Goal: Task Accomplishment & Management: Use online tool/utility

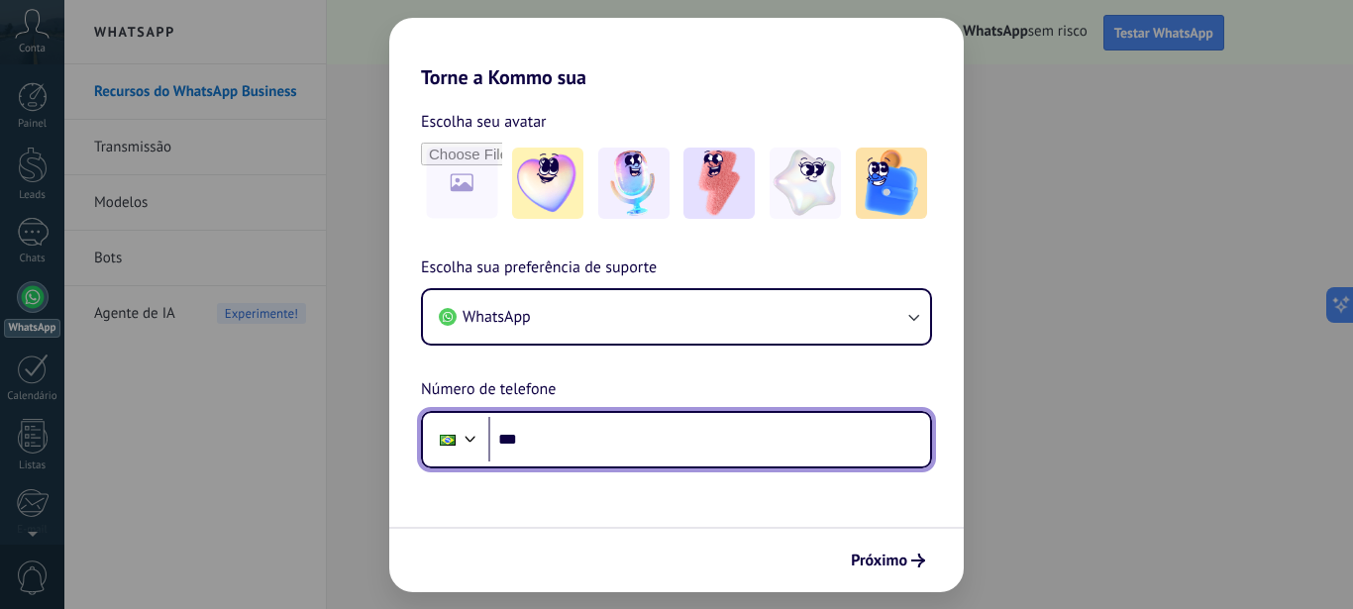
click at [624, 442] on input "***" at bounding box center [709, 440] width 442 height 46
type input "**********"
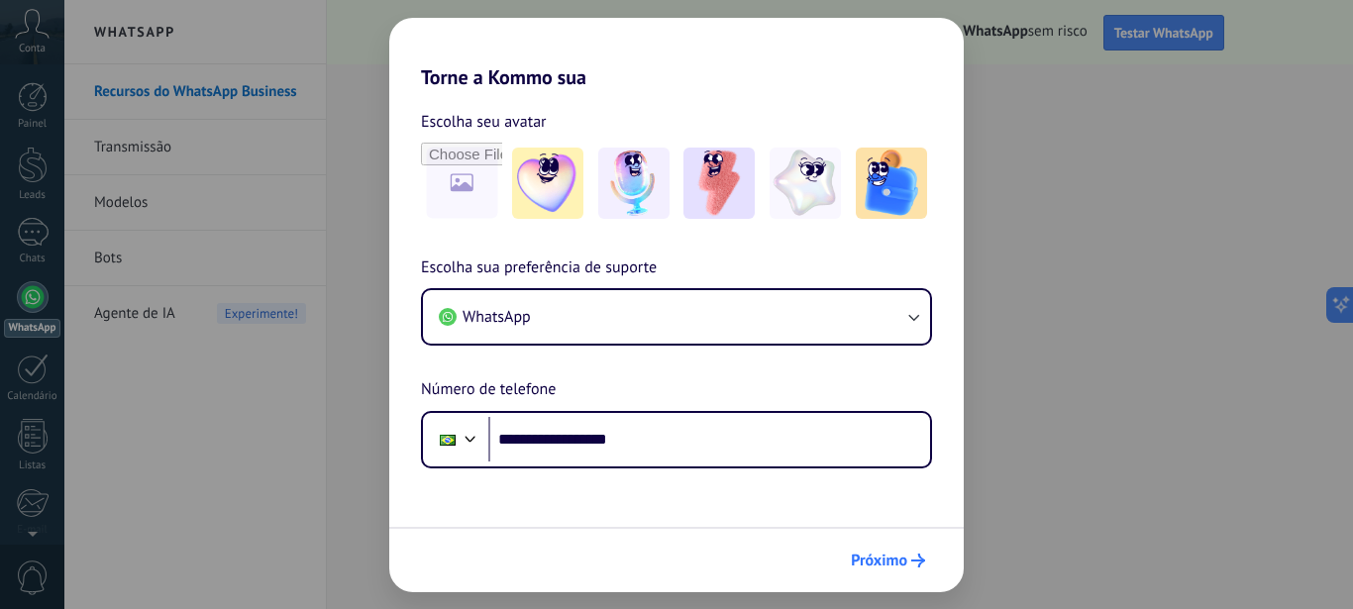
click at [879, 563] on span "Próximo" at bounding box center [879, 561] width 56 height 14
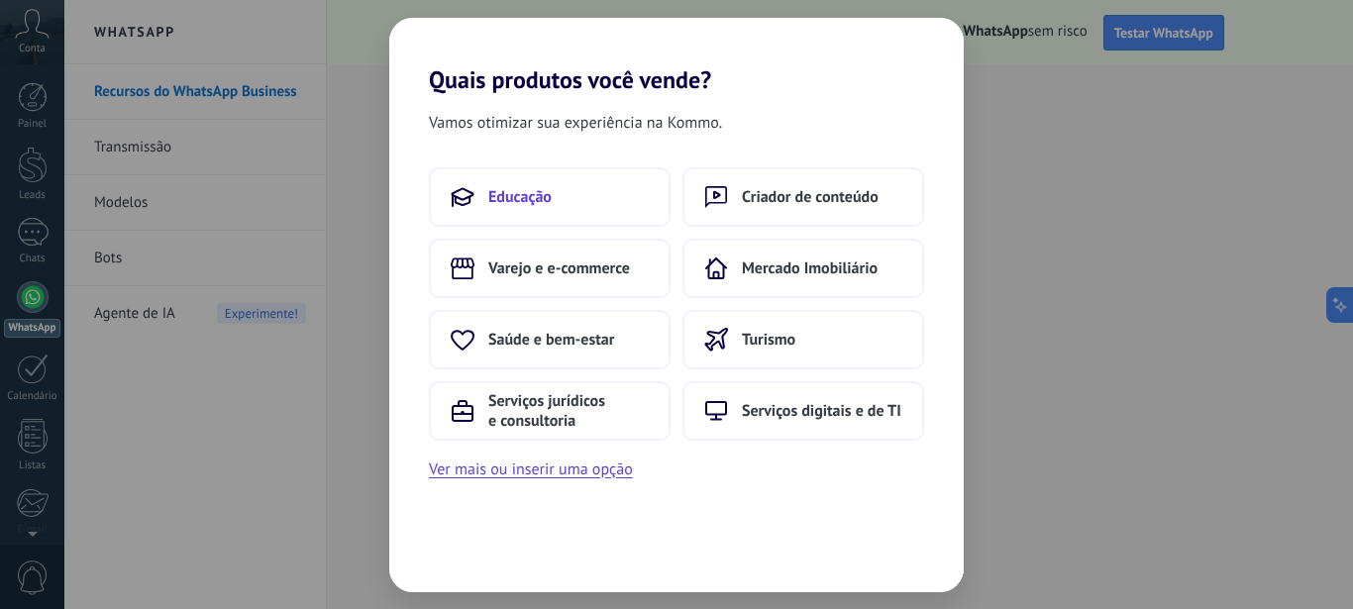
click at [577, 203] on button "Educação" at bounding box center [550, 196] width 242 height 59
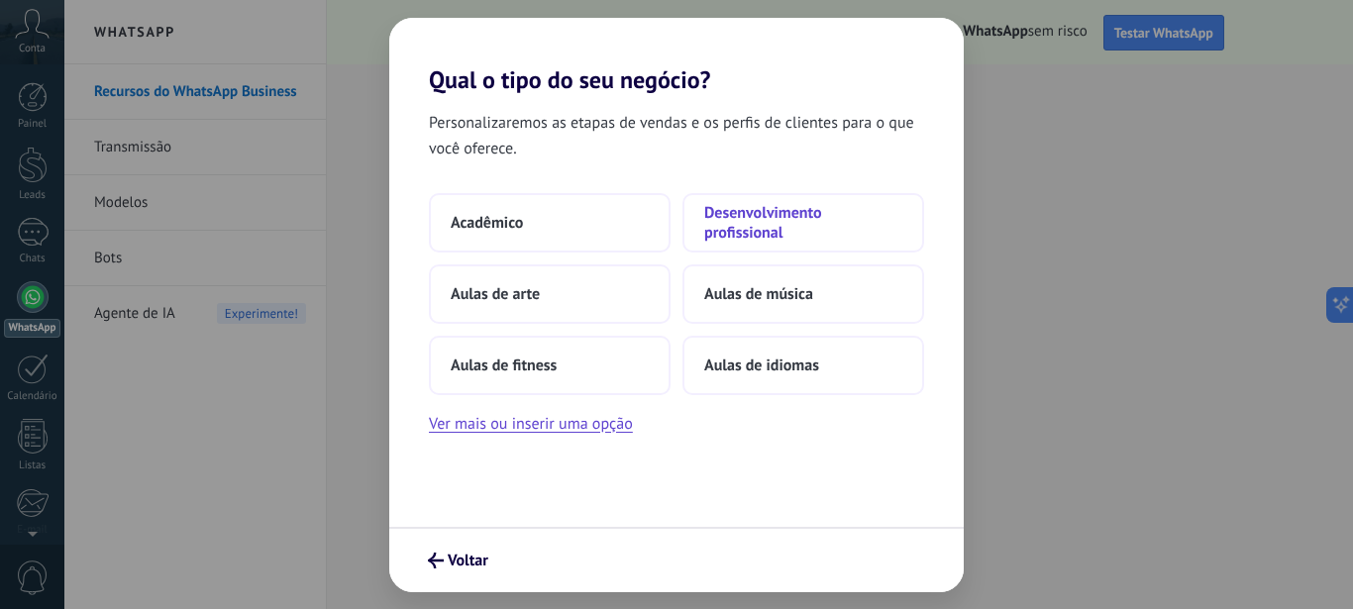
click at [732, 239] on span "Desenvolvimento profissional" at bounding box center [803, 223] width 198 height 40
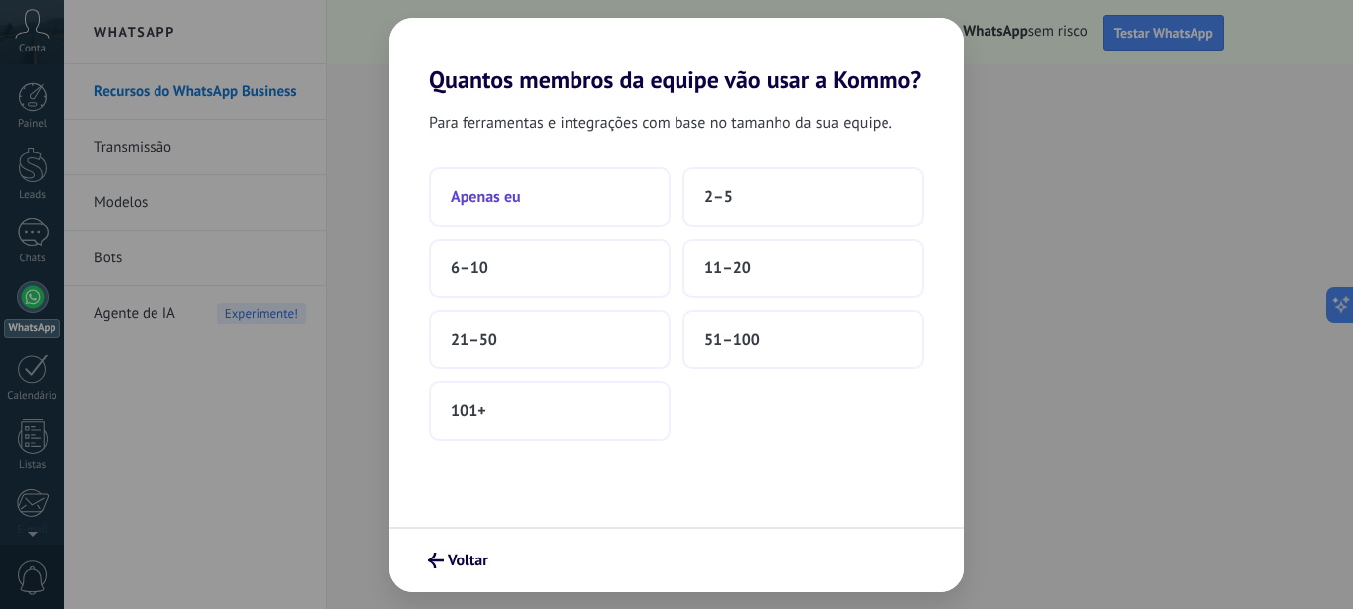
click at [570, 198] on button "Apenas eu" at bounding box center [550, 196] width 242 height 59
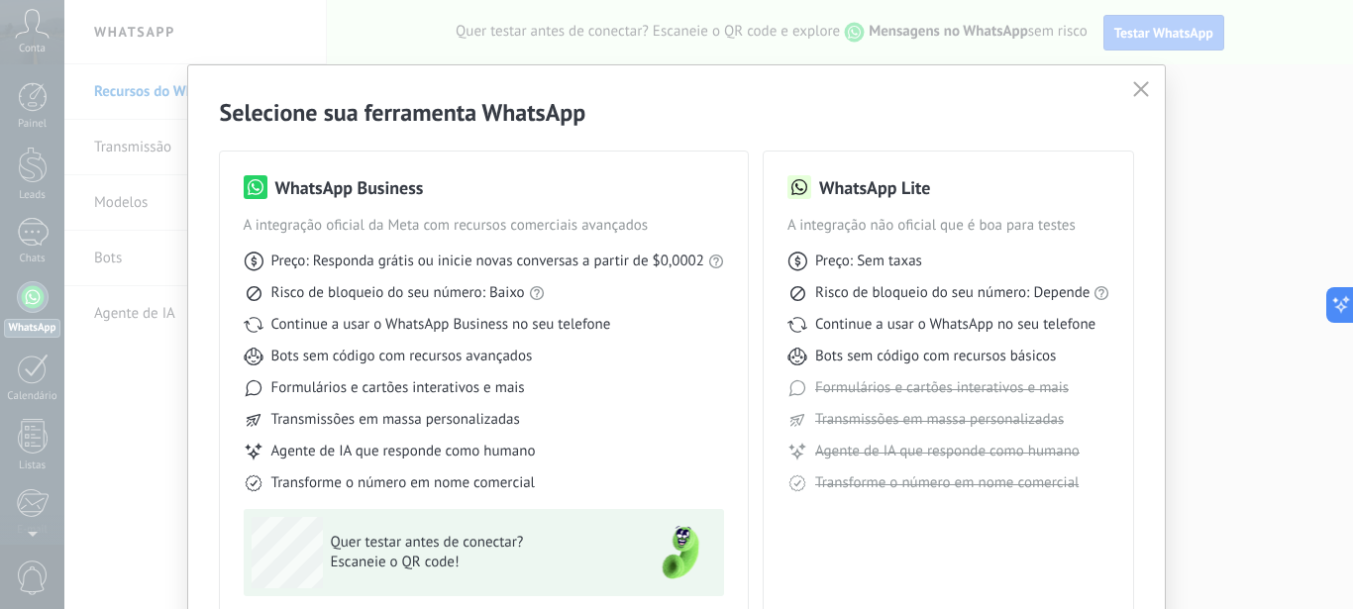
scroll to position [168, 0]
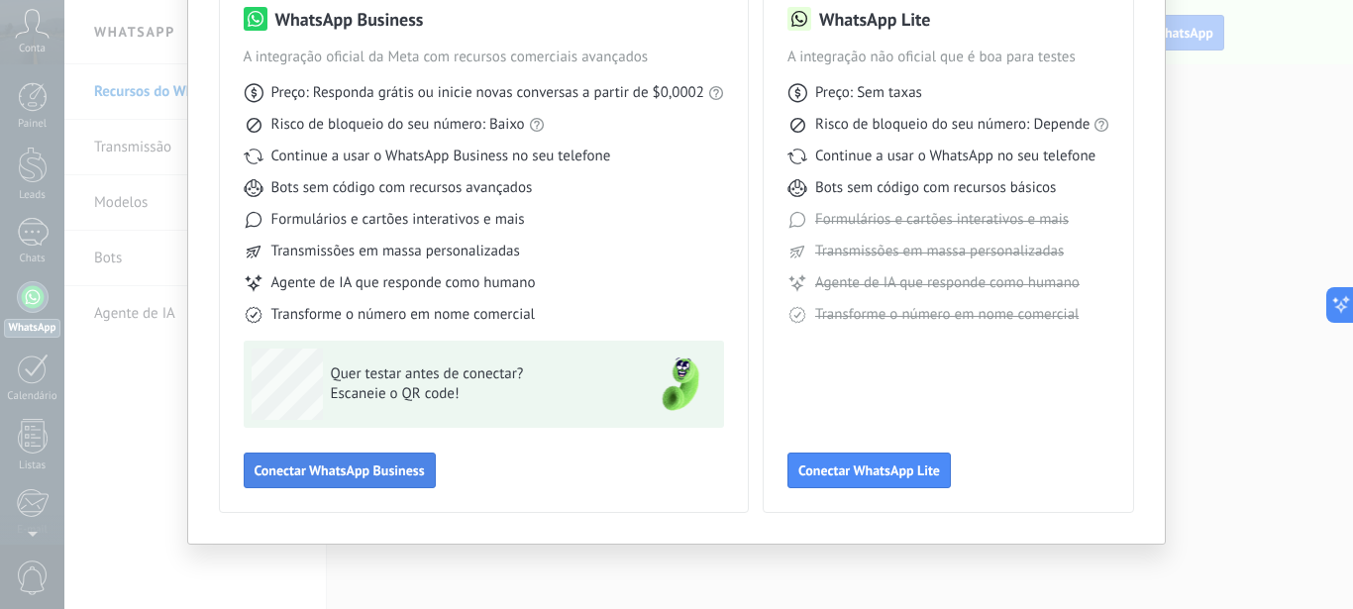
click at [385, 477] on span "Conectar WhatsApp Business" at bounding box center [340, 471] width 170 height 14
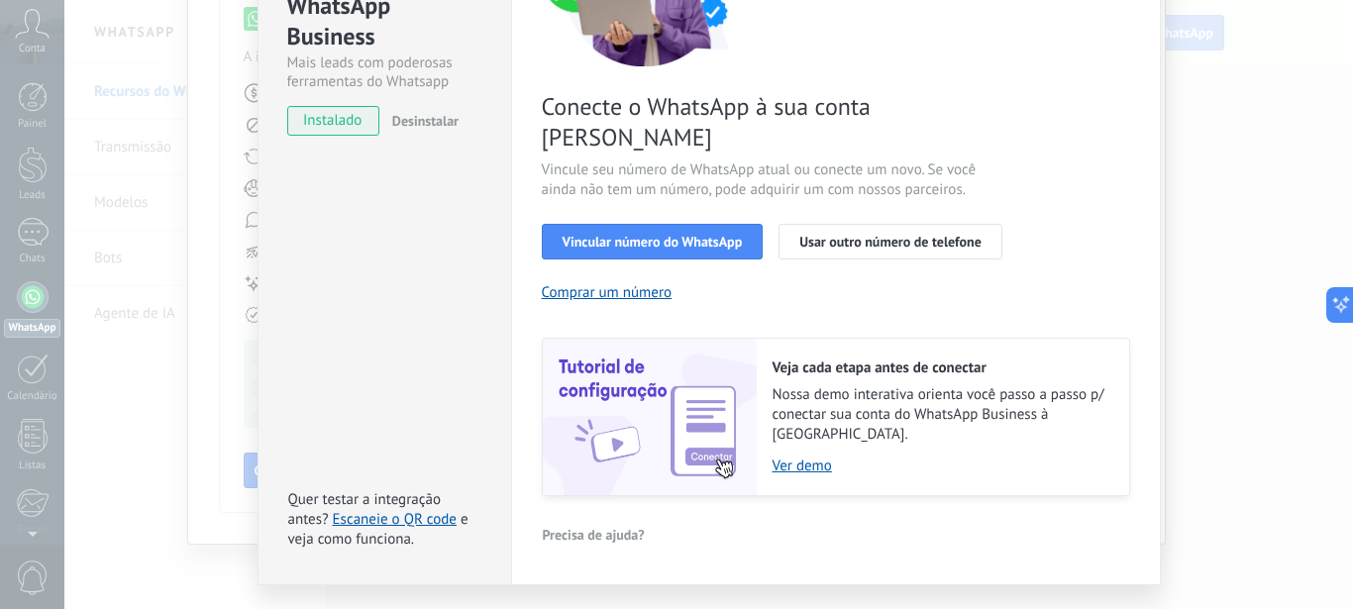
scroll to position [256, 0]
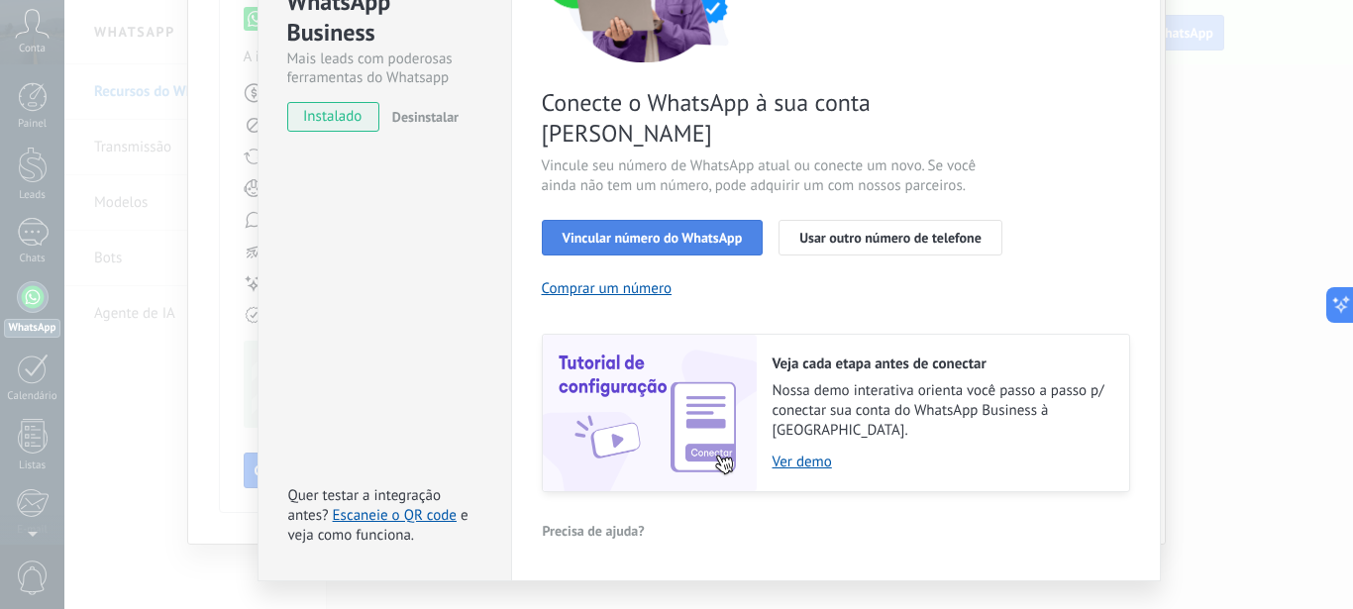
click at [715, 231] on span "Vincular número do WhatsApp" at bounding box center [653, 238] width 180 height 14
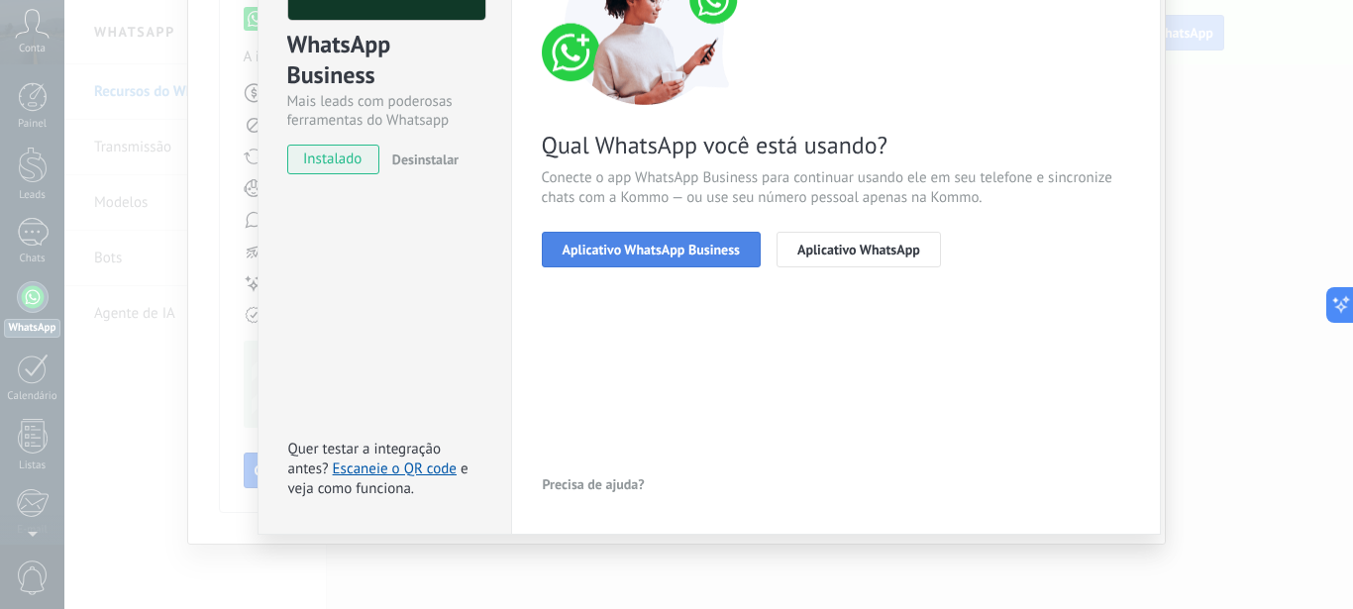
click at [679, 261] on button "Aplicativo WhatsApp Business" at bounding box center [651, 250] width 219 height 36
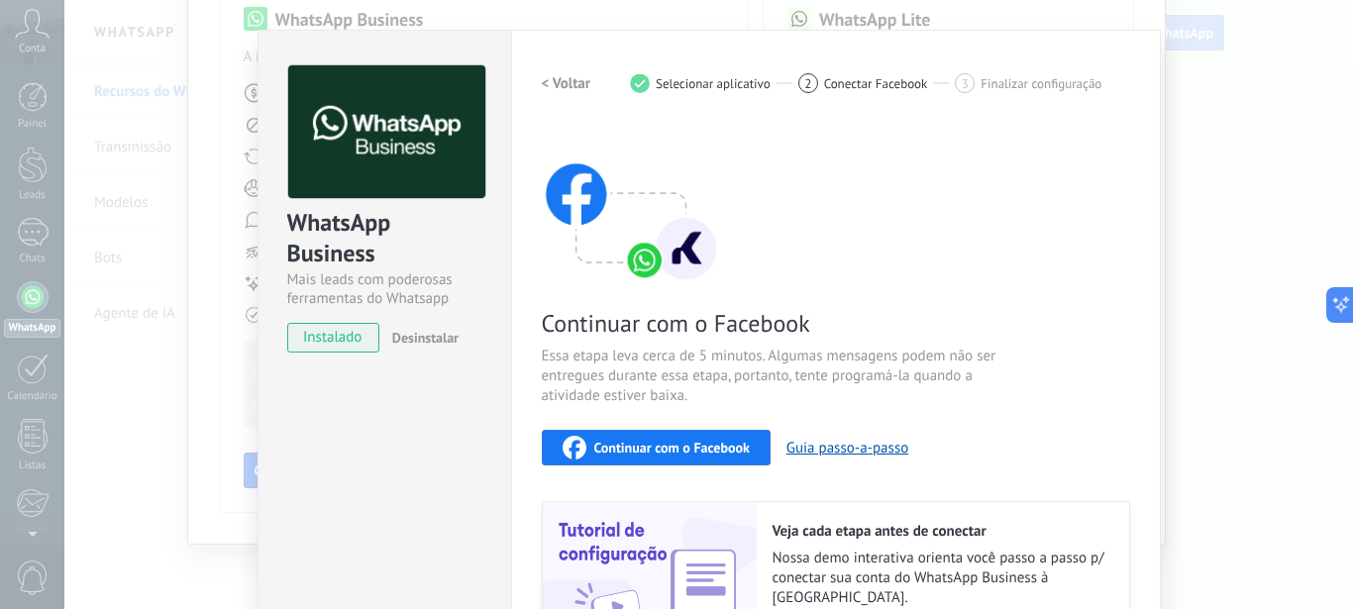
scroll to position [0, 0]
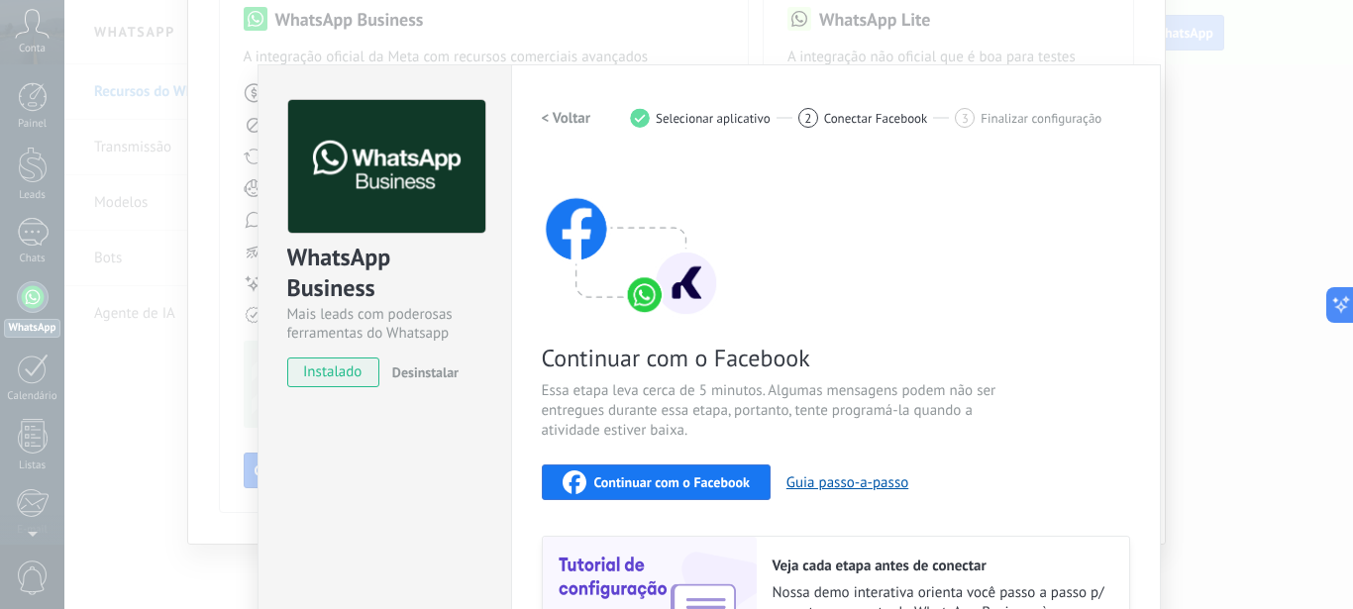
click at [734, 478] on span "Continuar com o Facebook" at bounding box center [672, 483] width 156 height 14
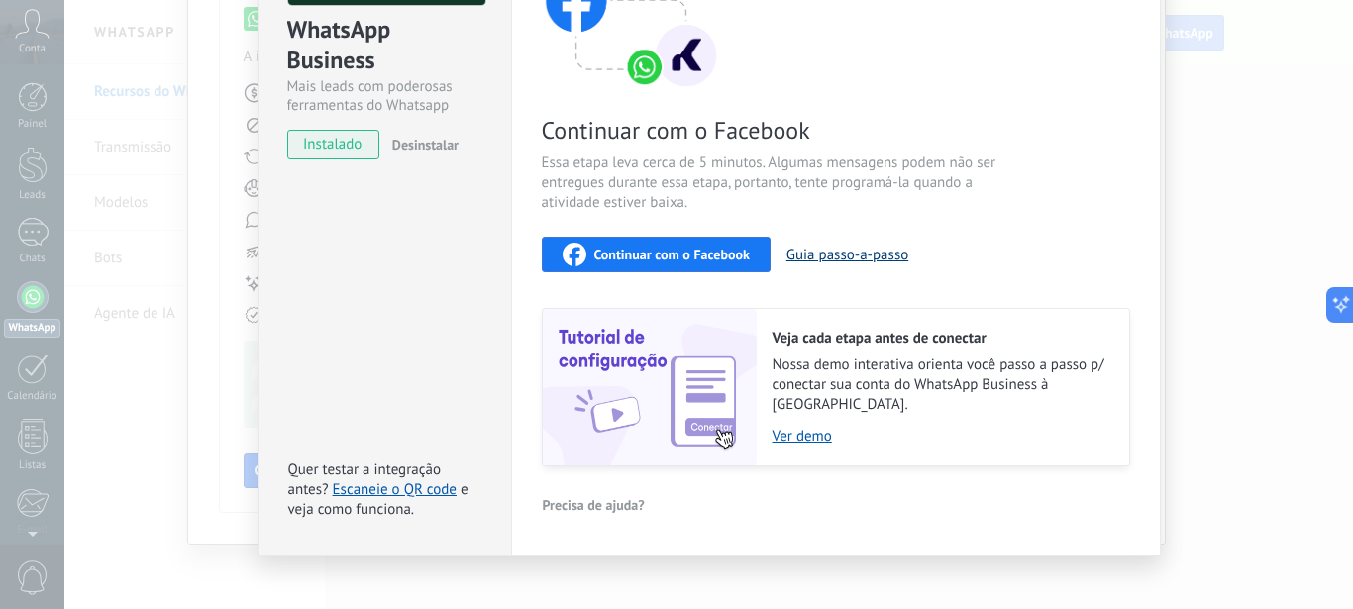
scroll to position [233, 0]
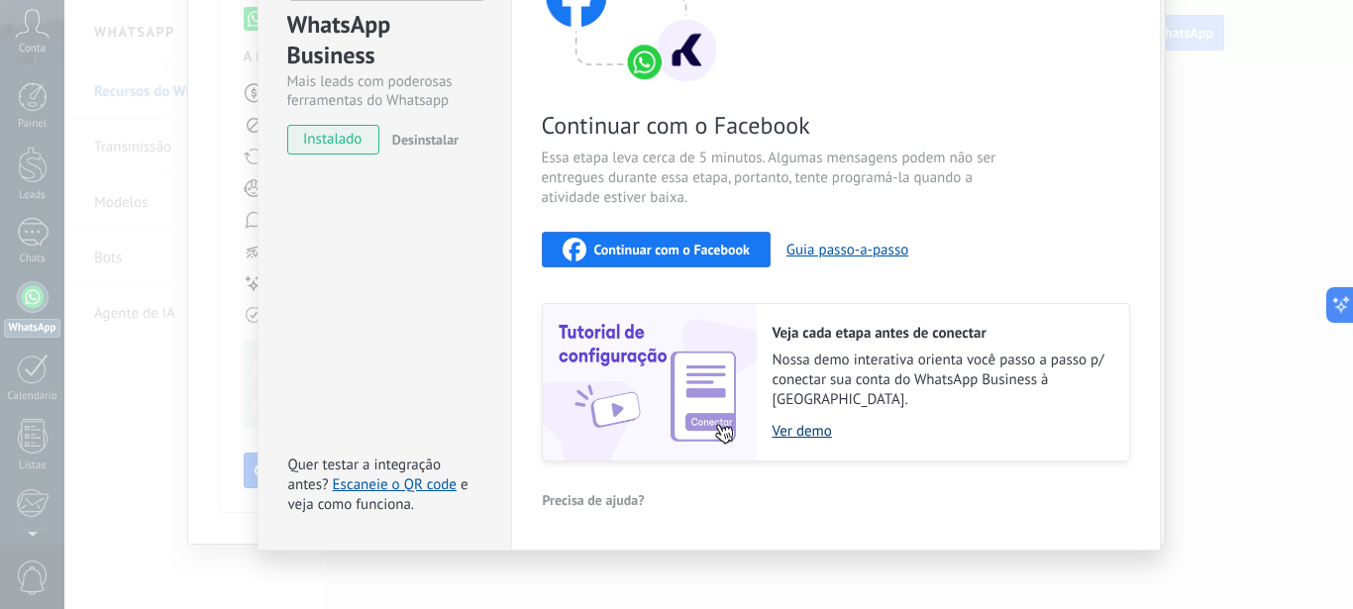
click at [813, 422] on link "Ver demo" at bounding box center [941, 431] width 337 height 19
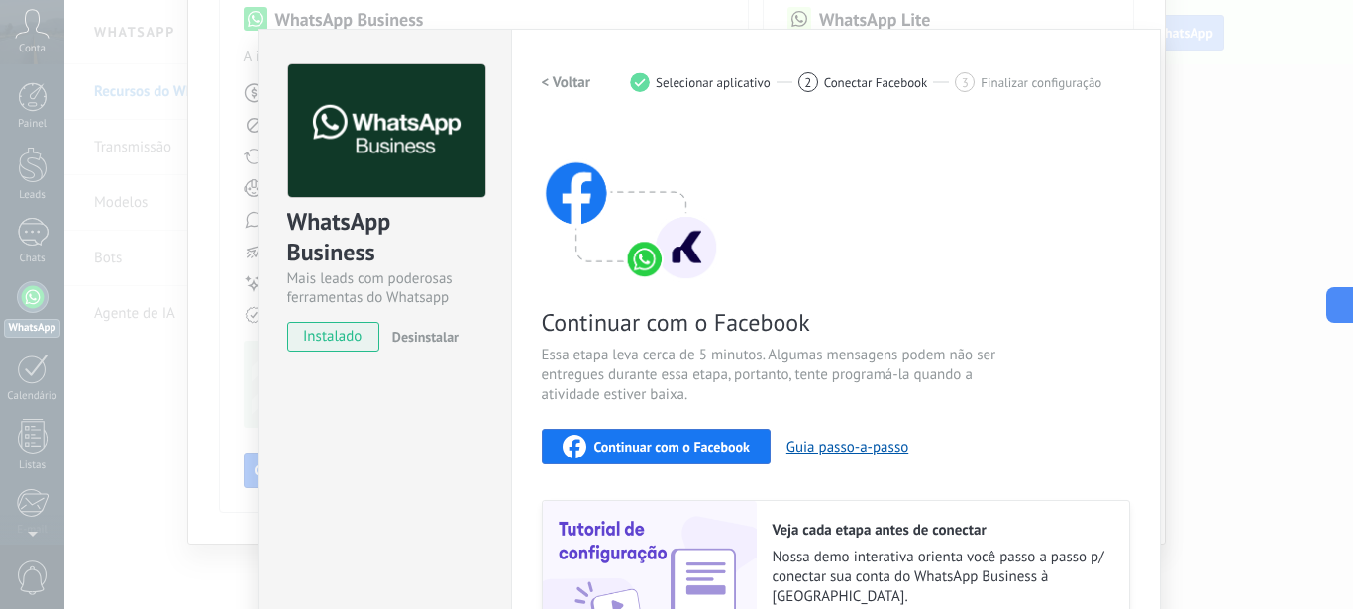
scroll to position [35, 0]
click at [347, 341] on span "instalado" at bounding box center [333, 338] width 90 height 30
click at [329, 339] on span "instalado" at bounding box center [333, 338] width 90 height 30
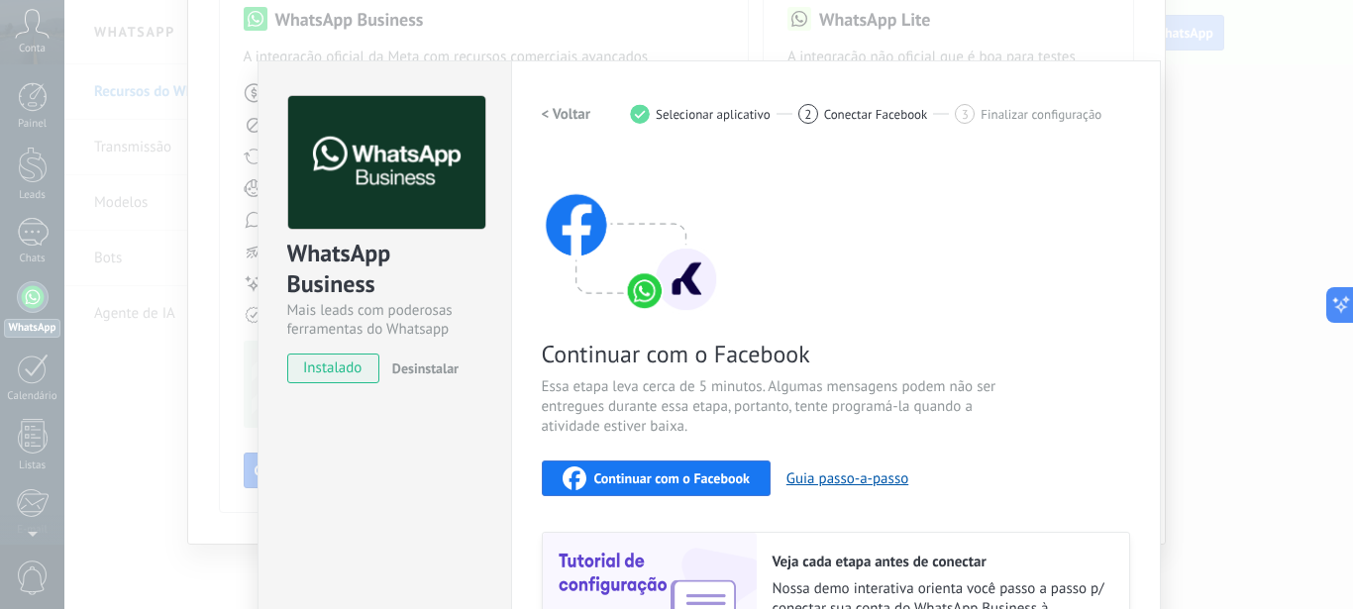
scroll to position [0, 0]
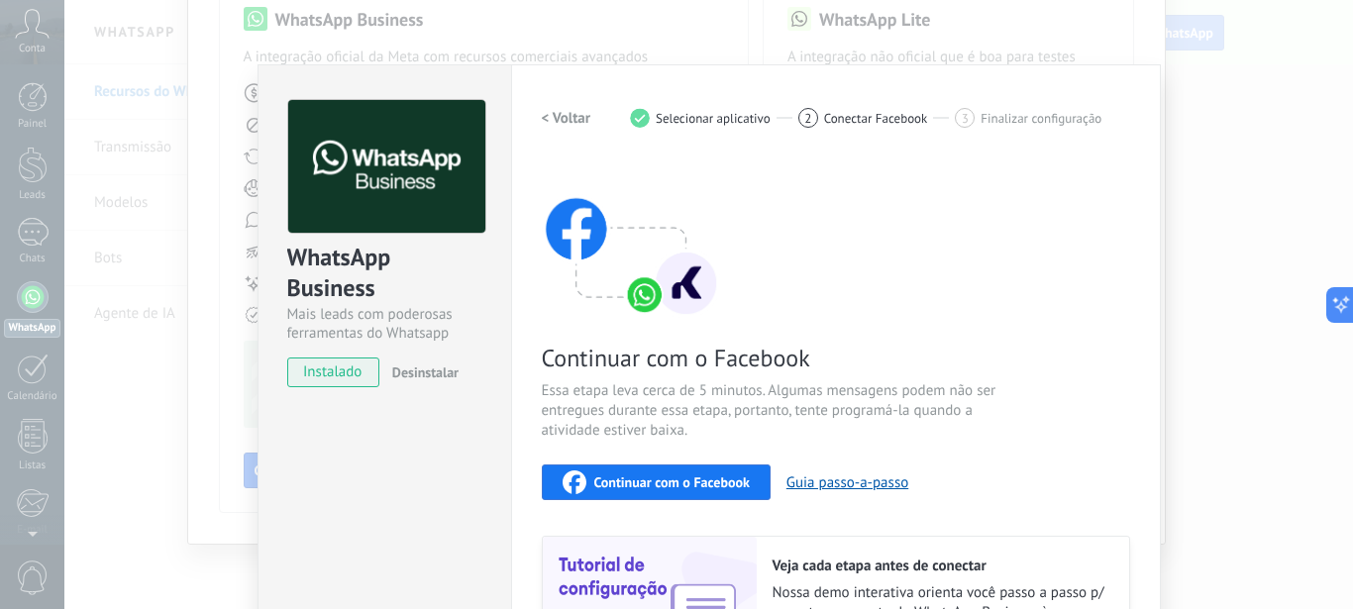
click at [1235, 204] on div "WhatsApp Business Mais leads com poderosas ferramentas do Whatsapp instalado De…" at bounding box center [708, 304] width 1289 height 609
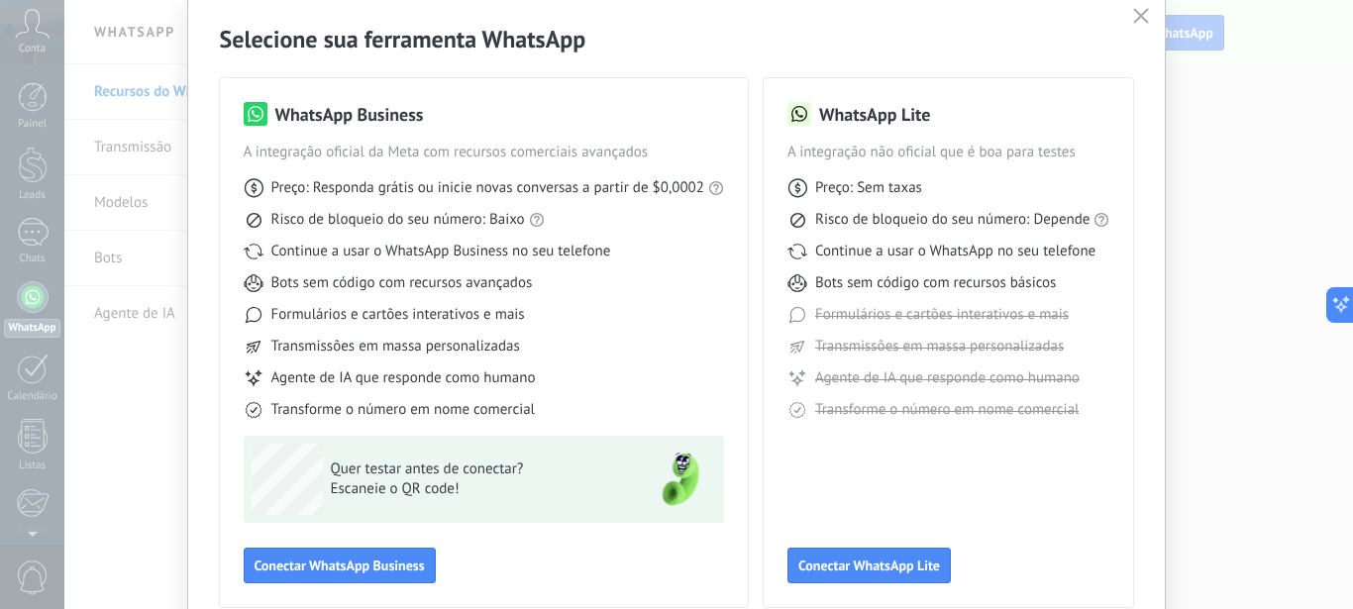
scroll to position [99, 0]
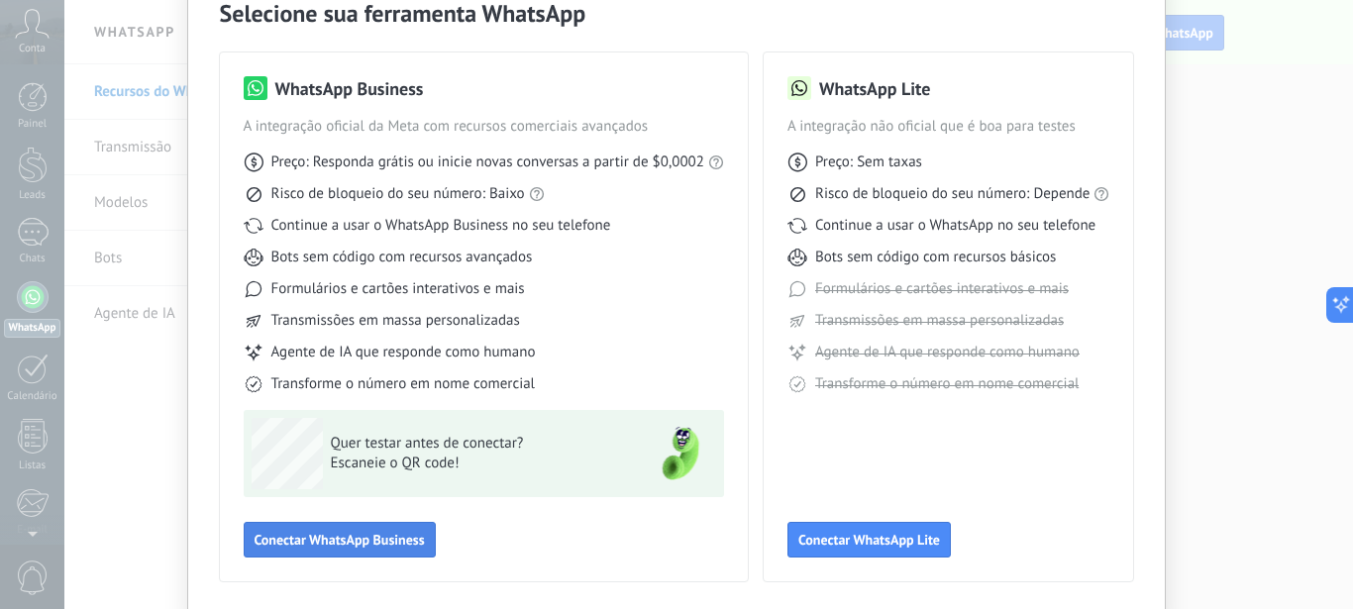
click at [387, 524] on button "Conectar WhatsApp Business" at bounding box center [340, 540] width 192 height 36
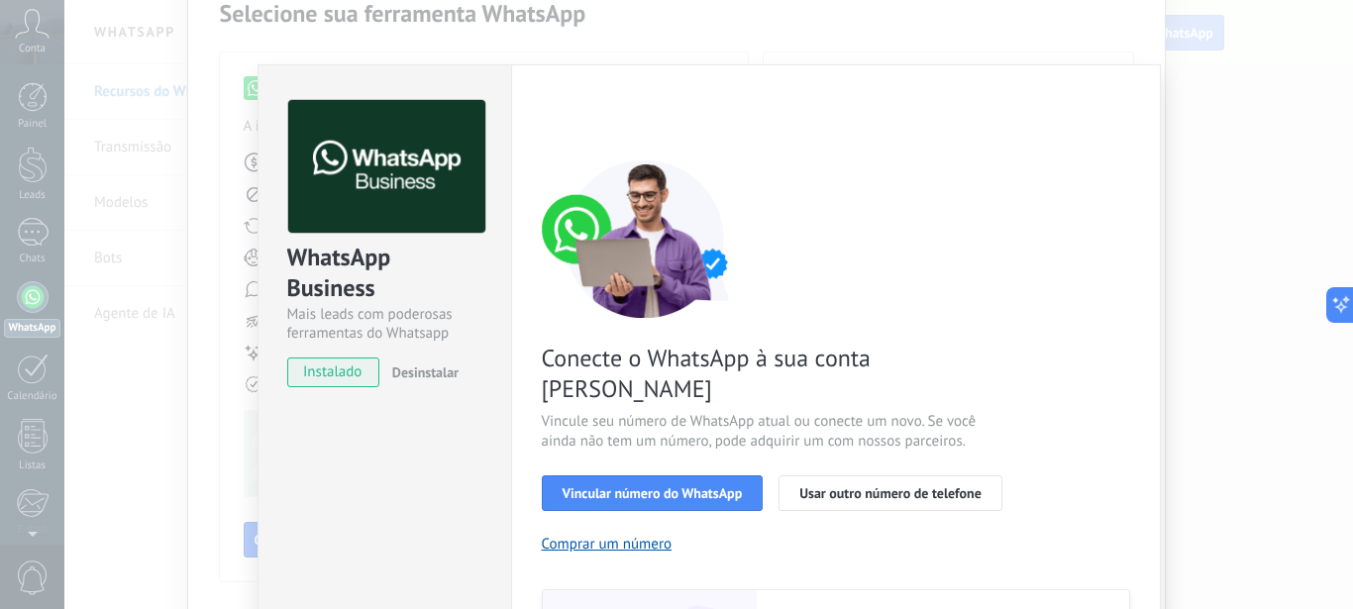
click at [354, 376] on span "instalado" at bounding box center [333, 373] width 90 height 30
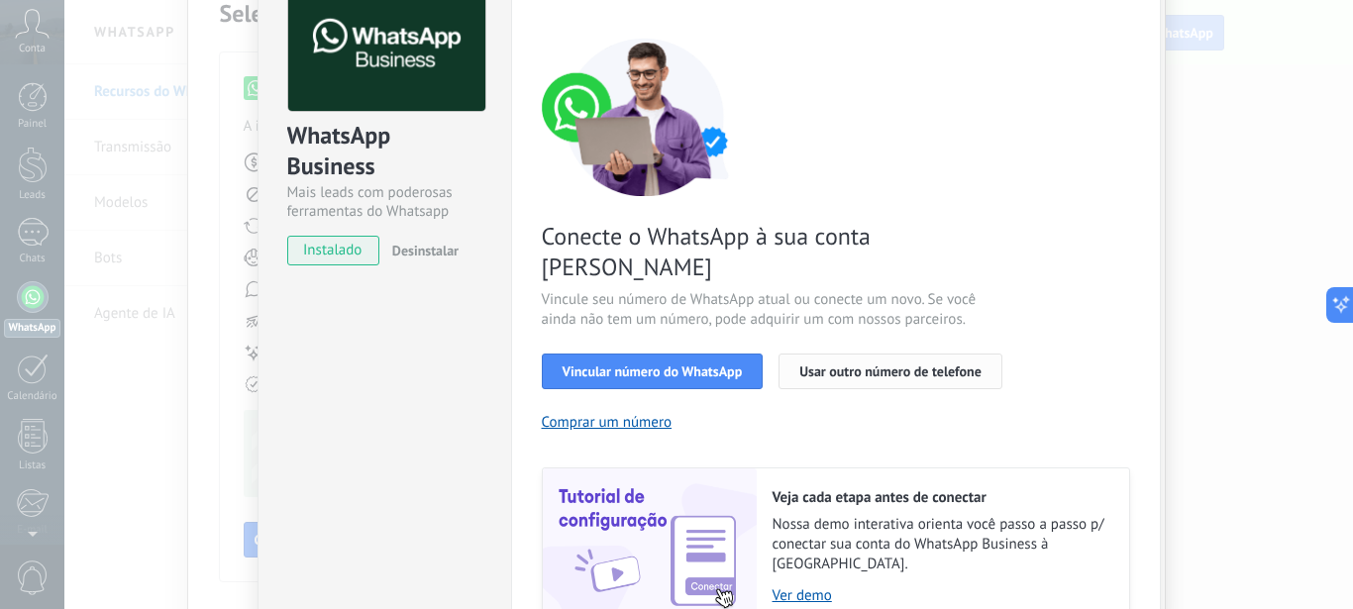
scroll to position [198, 0]
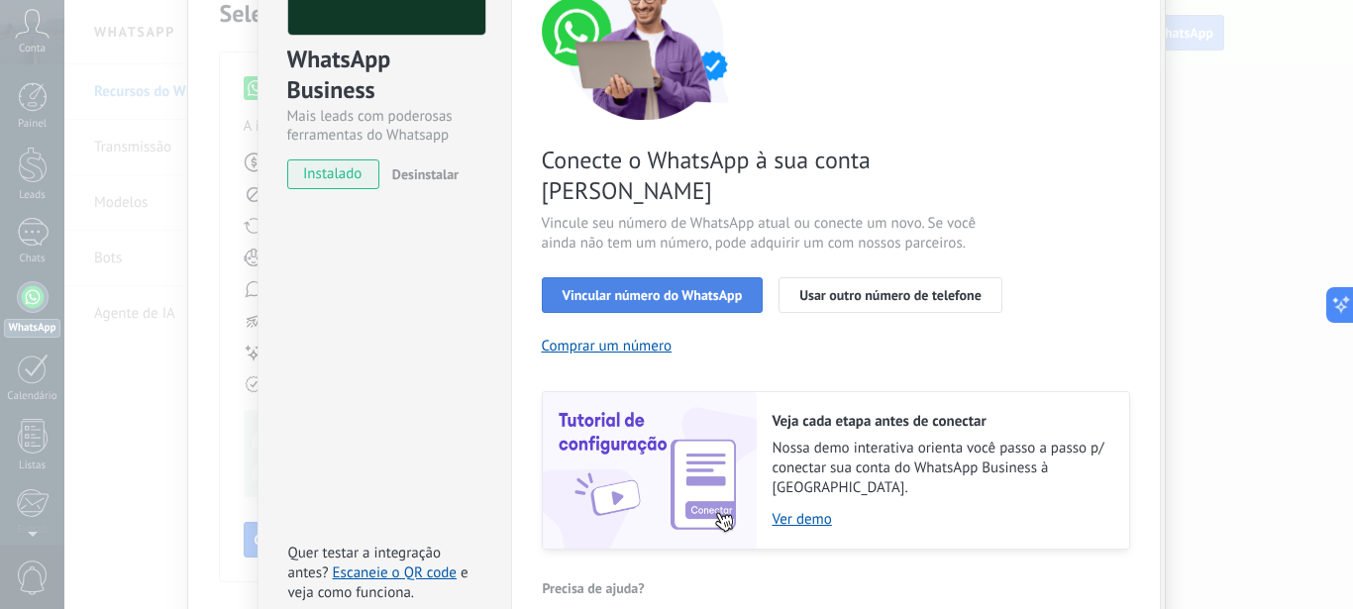
click at [722, 288] on span "Vincular número do WhatsApp" at bounding box center [653, 295] width 180 height 14
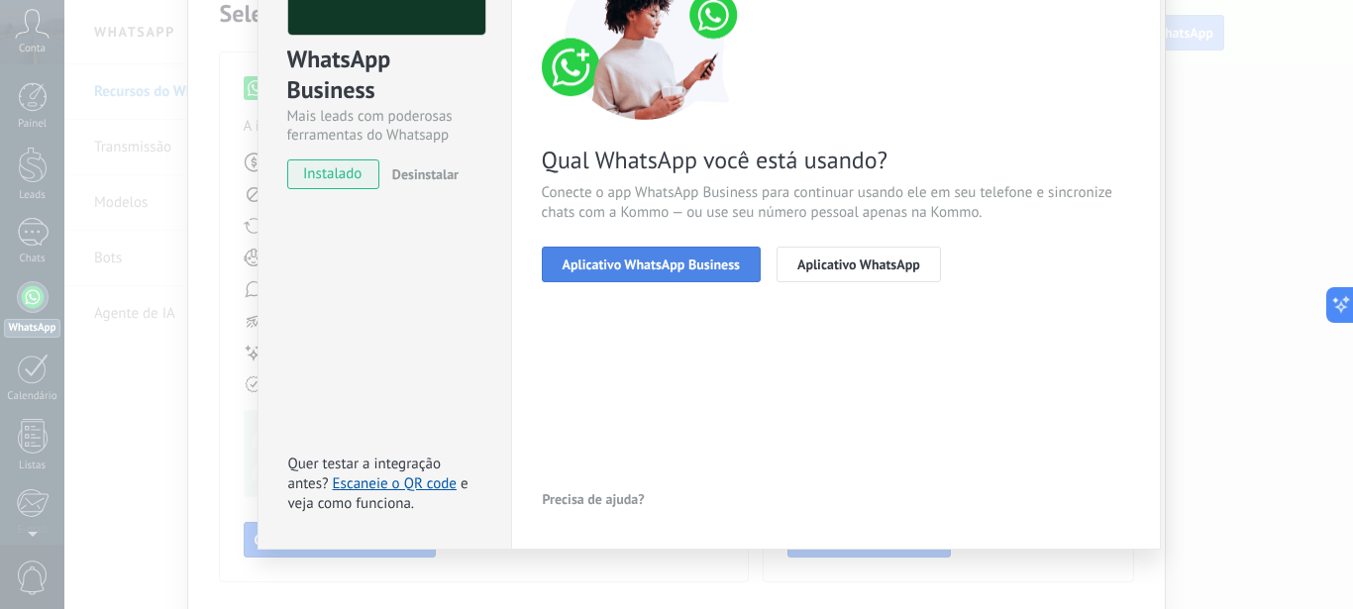
click at [711, 265] on span "Aplicativo WhatsApp Business" at bounding box center [651, 265] width 177 height 14
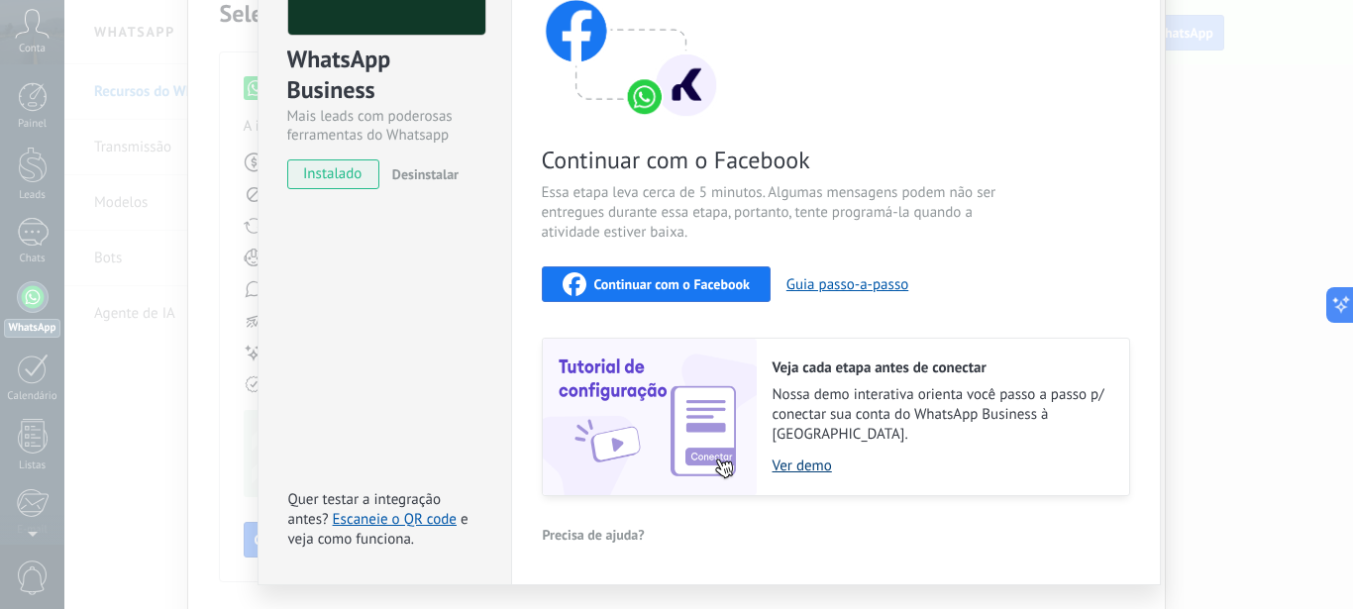
click at [798, 457] on link "Ver demo" at bounding box center [941, 466] width 337 height 19
